Goal: Answer question/provide support

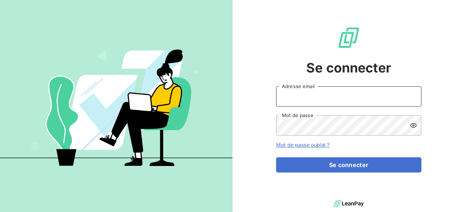
click at [351, 91] on input "Adresse email" at bounding box center [348, 96] width 145 height 20
type input "[EMAIL_ADDRESS][DOMAIN_NAME]"
click at [276, 157] on button "Se connecter" at bounding box center [348, 164] width 145 height 15
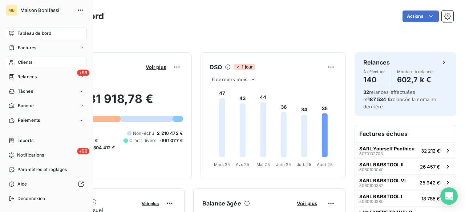
click at [30, 59] on span "Clients" at bounding box center [25, 62] width 15 height 7
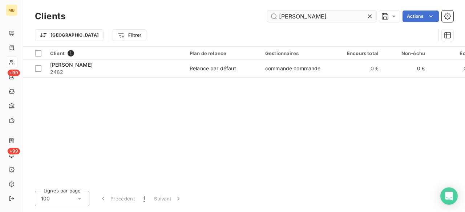
click at [323, 16] on input "marius" at bounding box center [321, 17] width 109 height 12
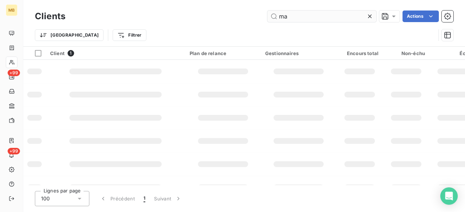
type input "m"
type input "blustar"
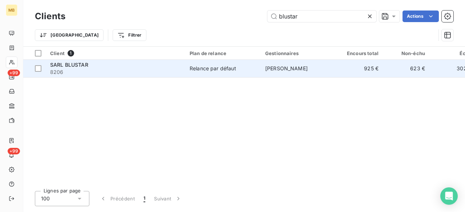
click at [292, 69] on span "FRANCK HAMSELL" at bounding box center [286, 68] width 42 height 6
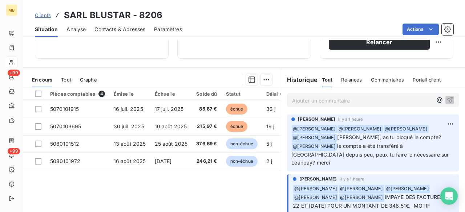
scroll to position [146, 0]
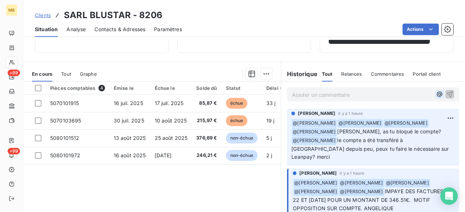
click at [436, 92] on icon "button" at bounding box center [438, 94] width 5 height 5
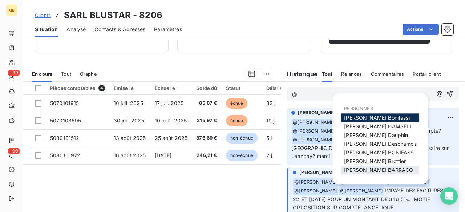
click at [377, 168] on span "Romain BARRACO" at bounding box center [378, 170] width 69 height 6
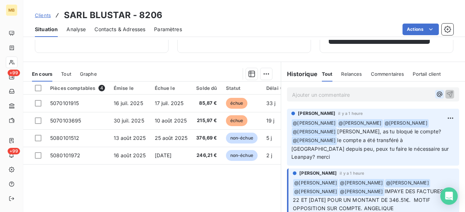
click at [435, 93] on icon "button" at bounding box center [438, 94] width 7 height 7
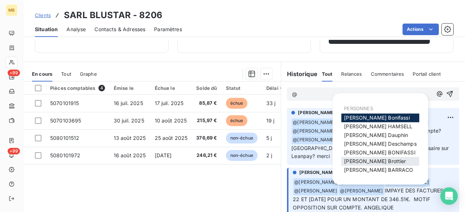
click at [379, 159] on span "Mélissa Brottier" at bounding box center [375, 161] width 62 height 6
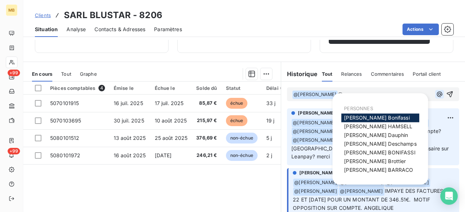
click at [436, 93] on icon "button" at bounding box center [438, 93] width 5 height 5
drag, startPoint x: 379, startPoint y: 142, endPoint x: 400, endPoint y: 128, distance: 25.6
click at [380, 142] on span "[PERSON_NAME]" at bounding box center [380, 144] width 72 height 6
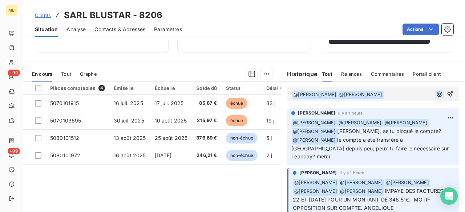
click at [435, 94] on icon "button" at bounding box center [438, 94] width 7 height 7
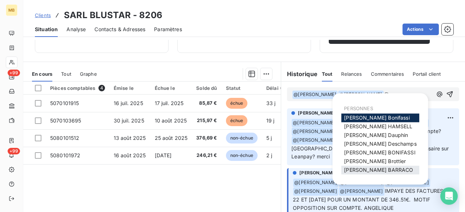
click at [380, 167] on span "Romain BARRACO" at bounding box center [378, 170] width 69 height 6
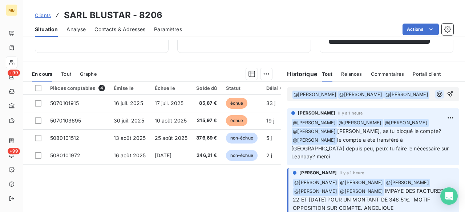
click at [436, 97] on icon "button" at bounding box center [438, 93] width 5 height 5
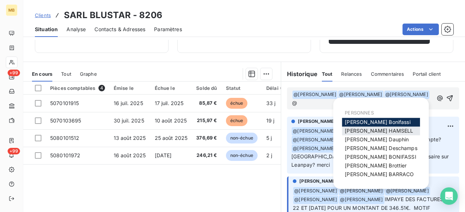
click at [364, 130] on span "FRANCK HAMSELL" at bounding box center [378, 131] width 68 height 6
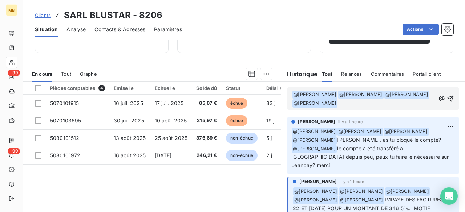
click at [377, 101] on p "﻿ @ Mélissa Brottier ﻿ ﻿ @ Julia Deschamps ﻿ ﻿ @ Romain BARRACO ﻿ ﻿ @ FRANCK HA…" at bounding box center [363, 98] width 143 height 17
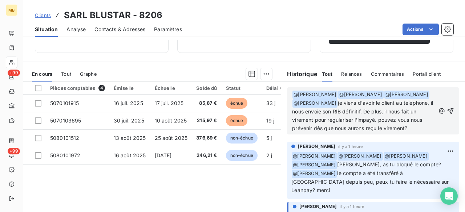
click at [410, 118] on p "﻿ @ Mélissa Brottier ﻿ ﻿ @ Julia Deschamps ﻿ ﻿ @ Romain BARRACO ﻿ ﻿ @ FRANCK HA…" at bounding box center [363, 111] width 143 height 42
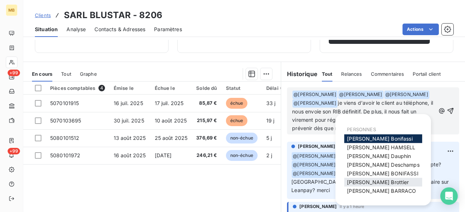
click at [386, 180] on div "Mélissa Brottier" at bounding box center [383, 182] width 78 height 9
click at [383, 182] on span "Mélissa Brottier" at bounding box center [378, 182] width 62 height 6
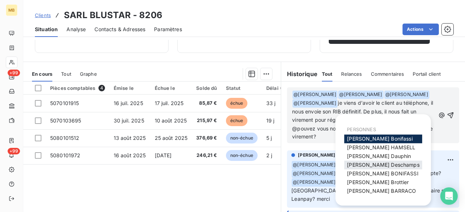
click at [378, 166] on span "[PERSON_NAME]" at bounding box center [383, 165] width 72 height 6
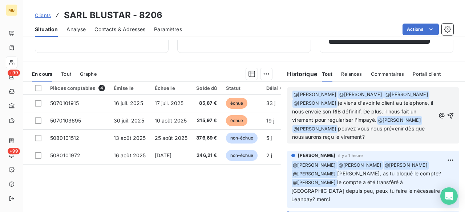
click at [411, 132] on p "﻿ @ Mélissa Brottier ﻿ ﻿ @ Julia Deschamps ﻿ ﻿ @ Romain BARRACO ﻿ ﻿ @ FRANCK HA…" at bounding box center [363, 115] width 143 height 51
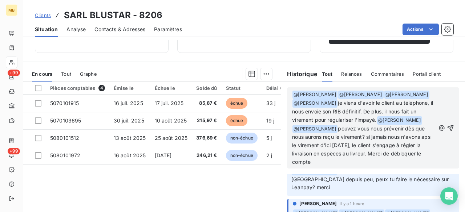
scroll to position [73, 0]
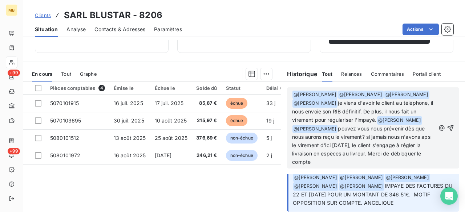
click at [348, 144] on span "pouvez vous nous prévenir dès que nous aurons reçu le virement? si jamais nous …" at bounding box center [362, 146] width 140 height 40
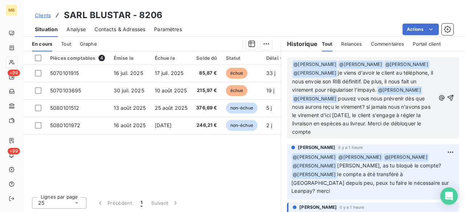
scroll to position [0, 0]
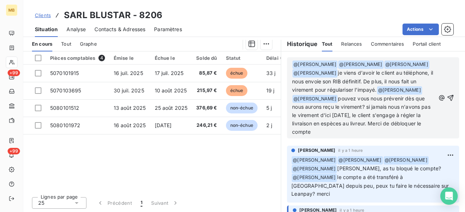
click at [413, 131] on p "﻿ @ Mélissa Brottier ﻿ ﻿ @ Julia Deschamps ﻿ ﻿ @ Romain BARRACO ﻿ ﻿ @ FRANCK HA…" at bounding box center [363, 98] width 143 height 76
click at [446, 102] on icon "button" at bounding box center [449, 97] width 7 height 7
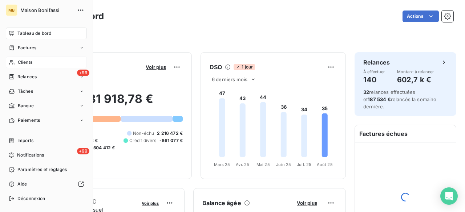
click at [15, 64] on div "Clients" at bounding box center [46, 63] width 81 height 12
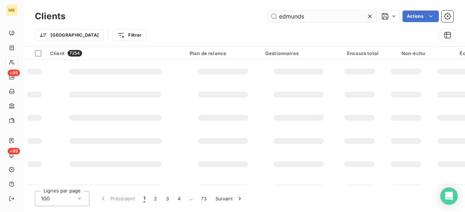
type input "edmunds"
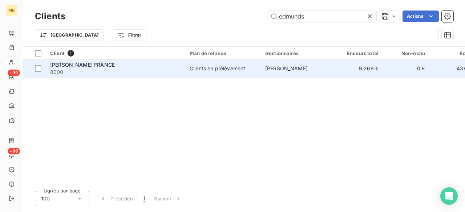
click at [299, 75] on td "Marwan Torchi" at bounding box center [298, 68] width 75 height 17
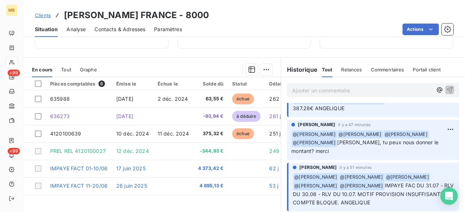
scroll to position [2, 0]
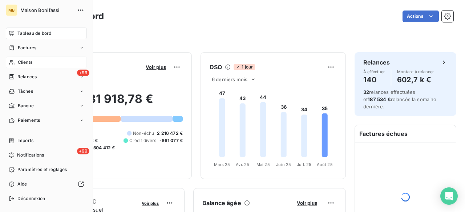
click at [28, 62] on span "Clients" at bounding box center [25, 62] width 15 height 7
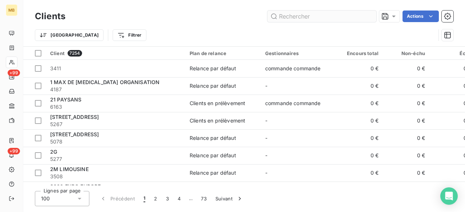
click at [287, 19] on input "text" at bounding box center [321, 17] width 109 height 12
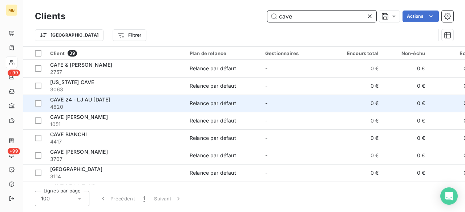
scroll to position [109, 0]
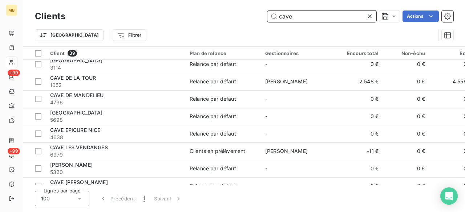
drag, startPoint x: 313, startPoint y: 19, endPoint x: 257, endPoint y: 16, distance: 55.9
click at [257, 16] on div "cave Actions" at bounding box center [263, 17] width 379 height 12
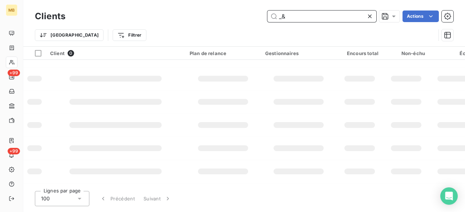
type input "_"
type input "8182"
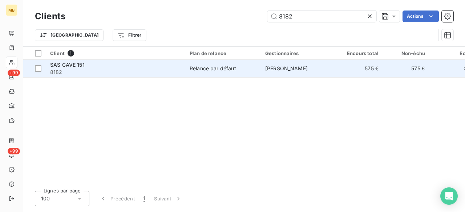
click at [286, 68] on span "[PERSON_NAME]" at bounding box center [286, 68] width 42 height 6
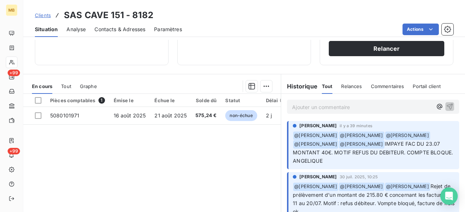
scroll to position [134, 0]
click at [354, 157] on p "﻿ @ Elodie BLANCHON ﻿ @ Franck Dauphin ﻿ @ Mélissa Brottier ﻿ @ Romain BARRACO …" at bounding box center [373, 148] width 162 height 34
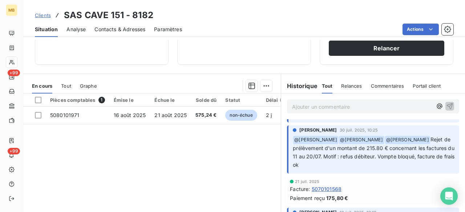
scroll to position [48, 0]
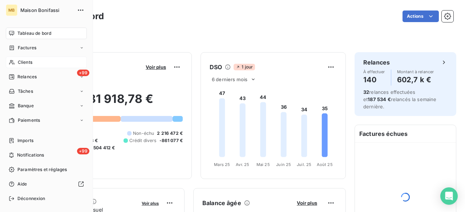
click at [19, 63] on span "Clients" at bounding box center [25, 62] width 15 height 7
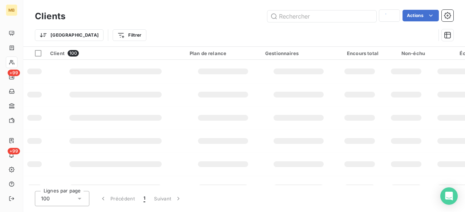
type input "8182"
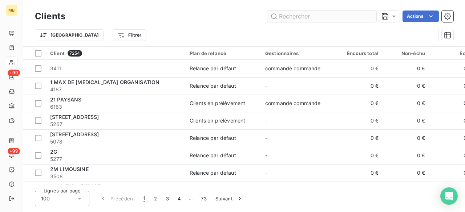
click at [306, 18] on input "text" at bounding box center [321, 17] width 109 height 12
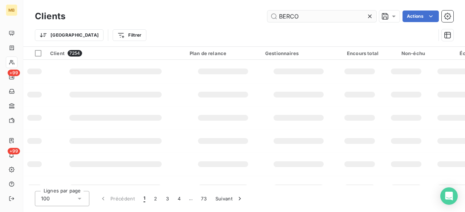
type input "BERCO"
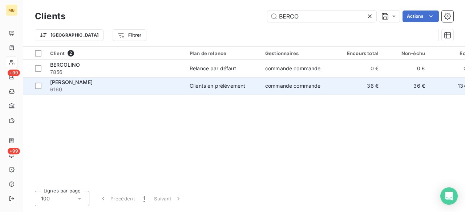
click at [102, 86] on span "6160" at bounding box center [115, 89] width 131 height 7
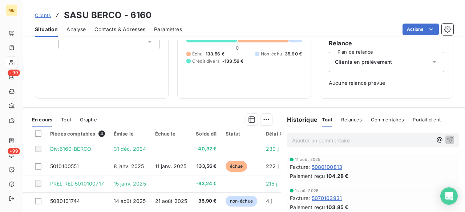
scroll to position [94, 0]
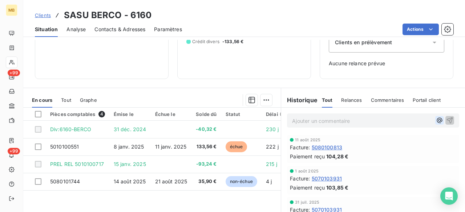
click at [435, 119] on icon "button" at bounding box center [438, 120] width 7 height 7
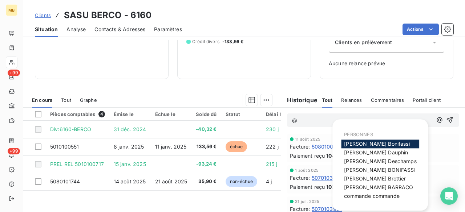
click at [365, 161] on span "[PERSON_NAME]" at bounding box center [380, 161] width 72 height 6
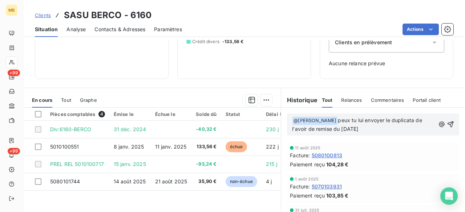
click at [382, 119] on span "peux tu lui envoyer le duplicata de l'avoir de remise du [DATE]" at bounding box center [357, 124] width 131 height 15
click at [401, 126] on p "﻿ @ [PERSON_NAME] ﻿ peux tu lui envoyer par mail le duplicata de l'avoir de rem…" at bounding box center [363, 124] width 143 height 17
click at [446, 124] on icon "button" at bounding box center [449, 124] width 7 height 7
